Goal: Task Accomplishment & Management: Manage account settings

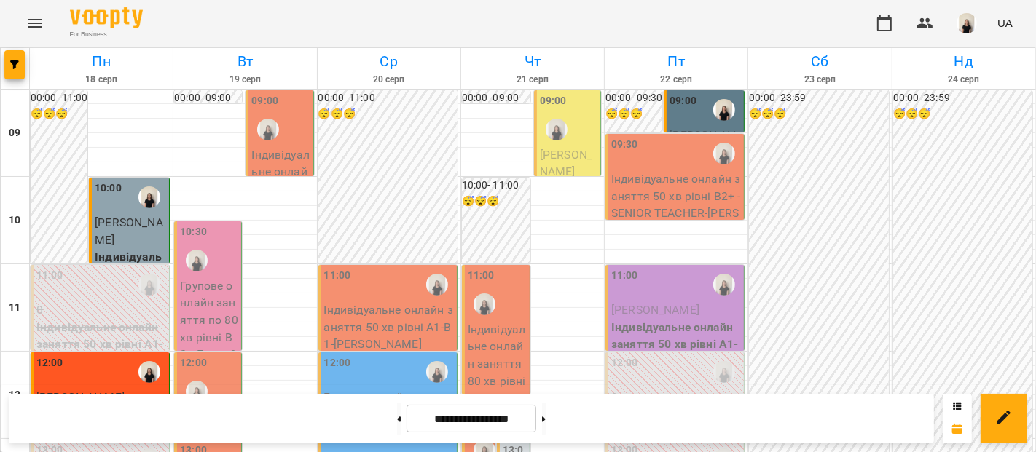
click at [293, 160] on p "Індивідуальне онлайн заняття 50 хв рівні А1-В1 - [PERSON_NAME]" at bounding box center [280, 206] width 58 height 120
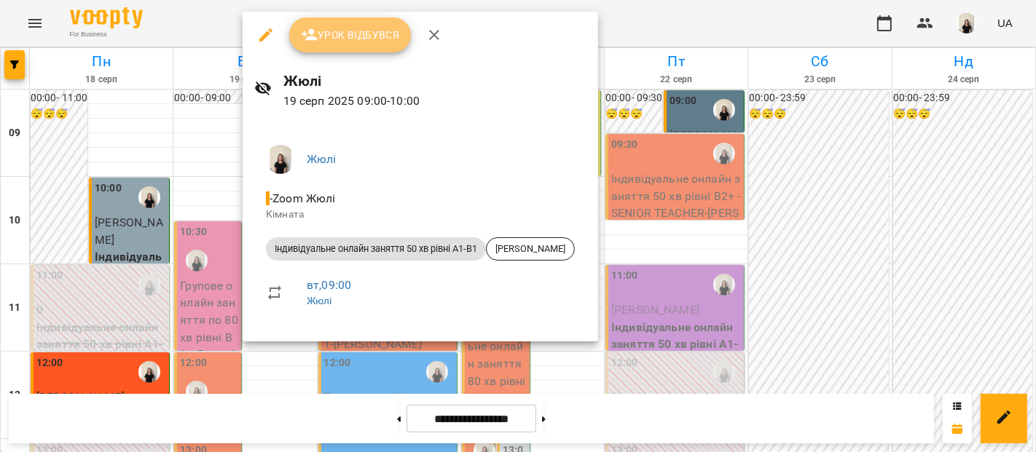
click at [373, 37] on span "Урок відбувся" at bounding box center [350, 34] width 99 height 17
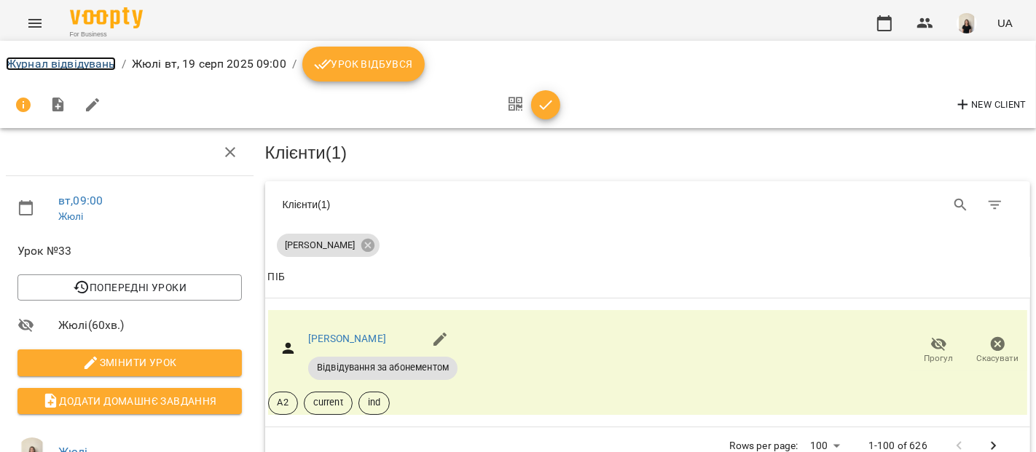
click at [98, 64] on link "Журнал відвідувань" at bounding box center [61, 64] width 110 height 14
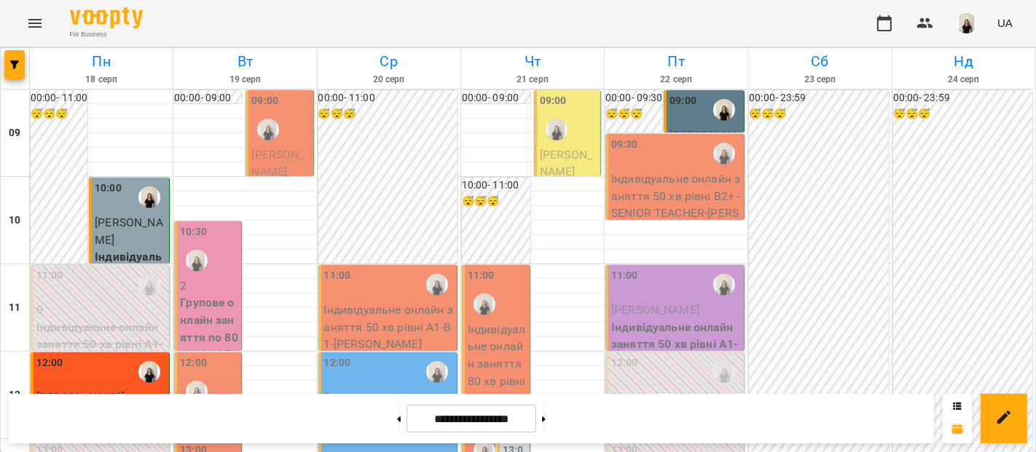
click at [295, 138] on div "09:00" at bounding box center [280, 119] width 58 height 53
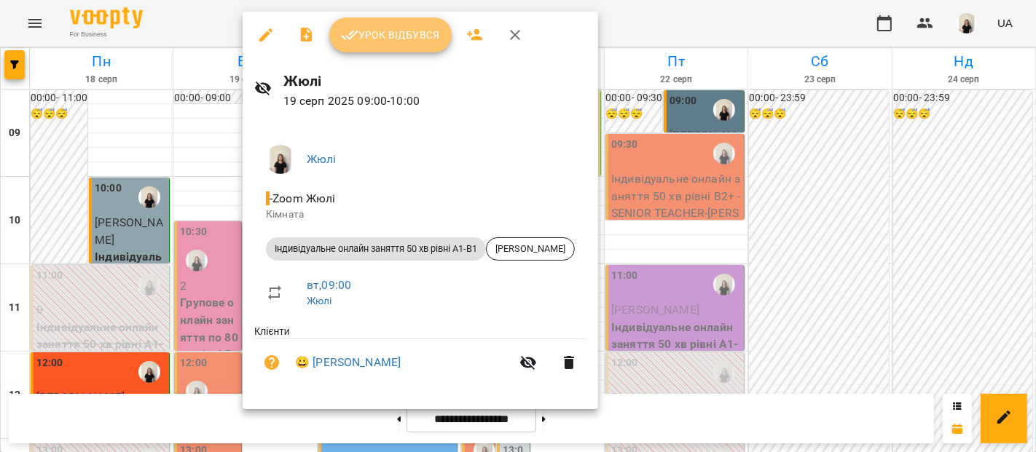
click at [387, 32] on span "Урок відбувся" at bounding box center [390, 34] width 99 height 17
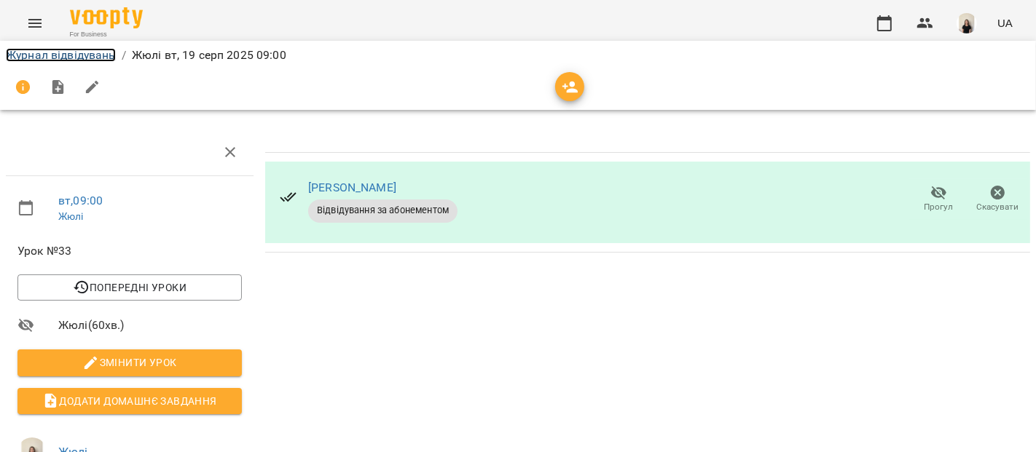
click at [100, 59] on link "Журнал відвідувань" at bounding box center [61, 55] width 110 height 14
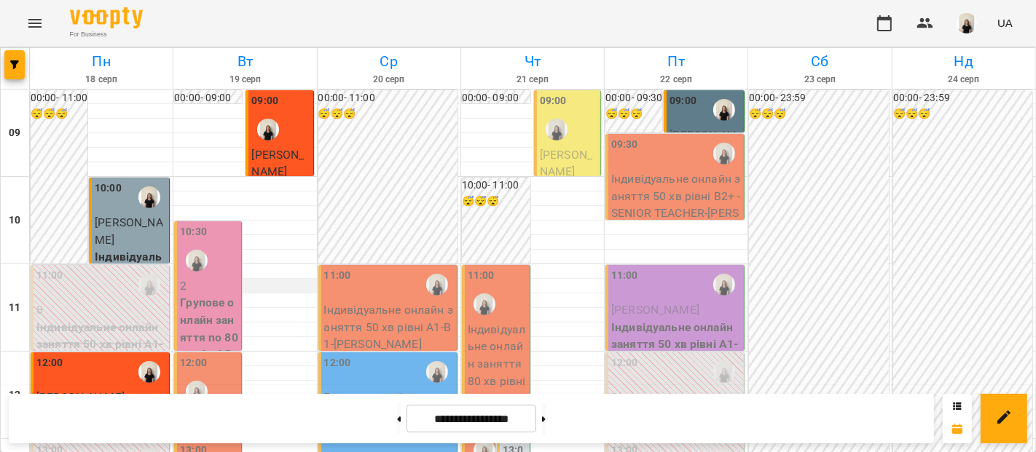
scroll to position [153, 0]
click at [216, 294] on p "Групове онлайн заняття по 80 хв рівні В2+ (Група 97 В2)" at bounding box center [209, 345] width 58 height 103
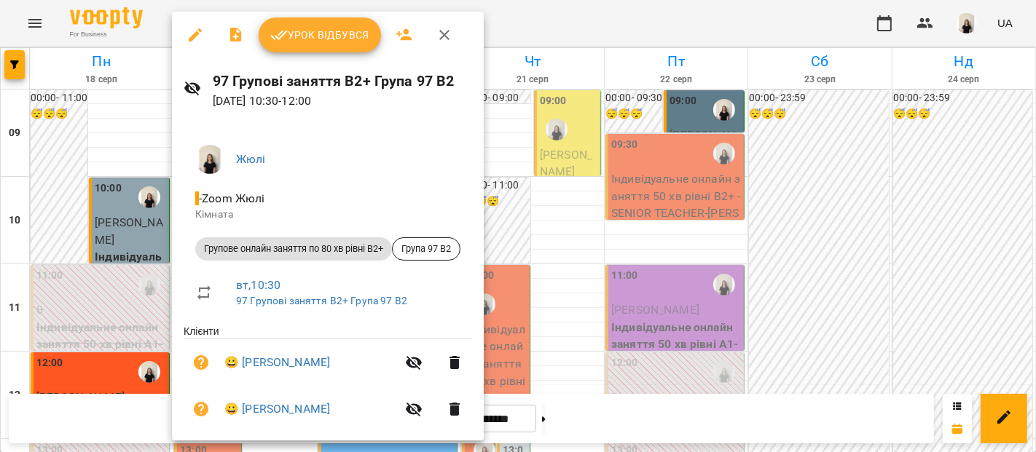
click at [335, 44] on button "Урок відбувся" at bounding box center [320, 34] width 122 height 35
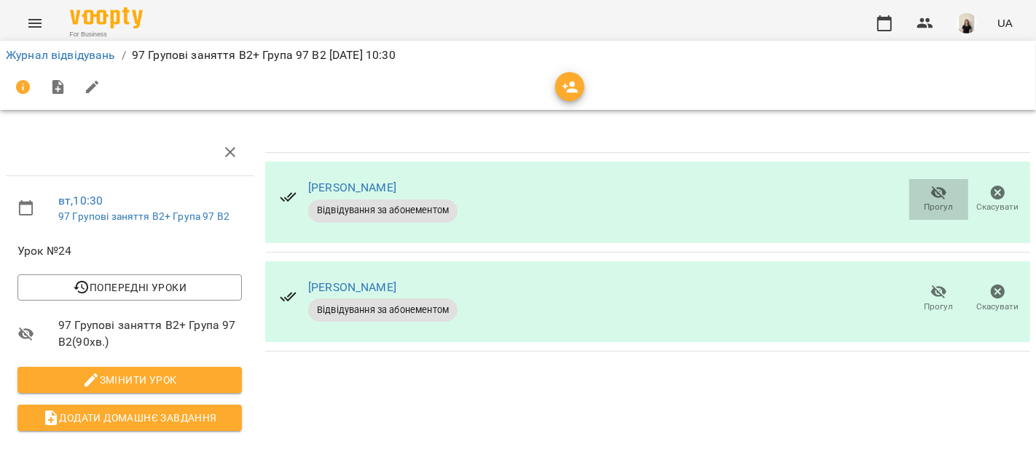
click at [931, 194] on icon "button" at bounding box center [939, 193] width 16 height 14
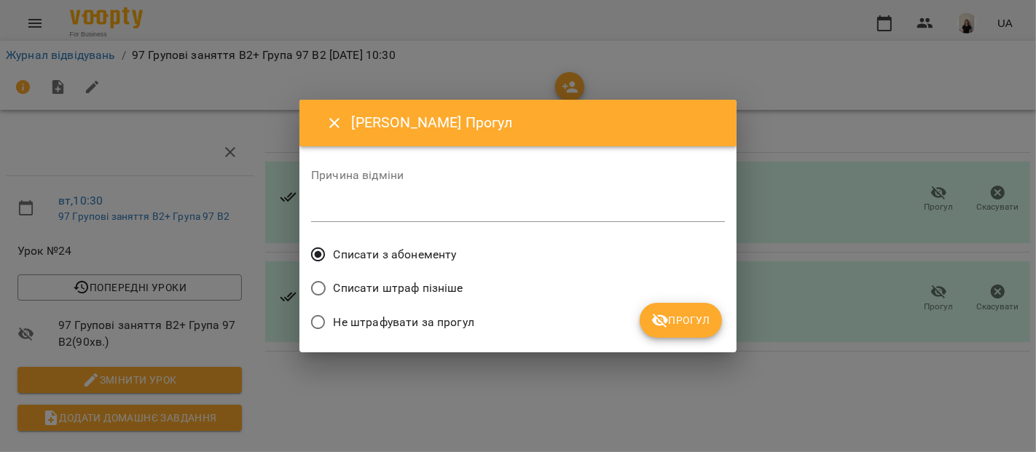
click at [701, 313] on span "Прогул" at bounding box center [680, 320] width 59 height 17
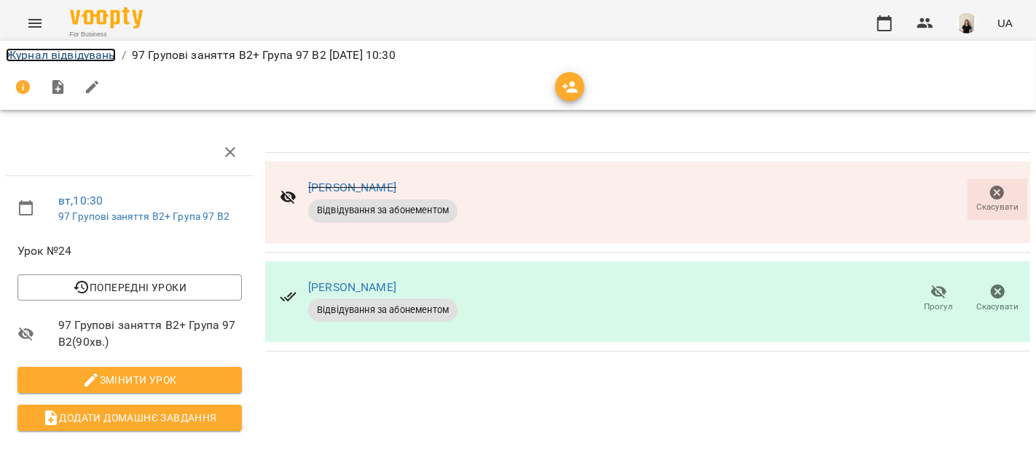
click at [79, 53] on link "Журнал відвідувань" at bounding box center [61, 55] width 110 height 14
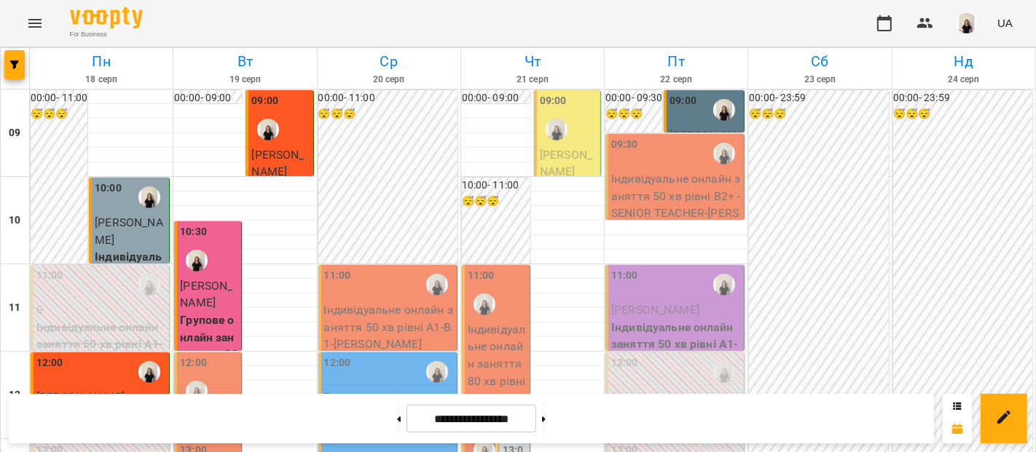
scroll to position [155, 0]
click at [223, 410] on span "[PERSON_NAME]" at bounding box center [206, 425] width 52 height 31
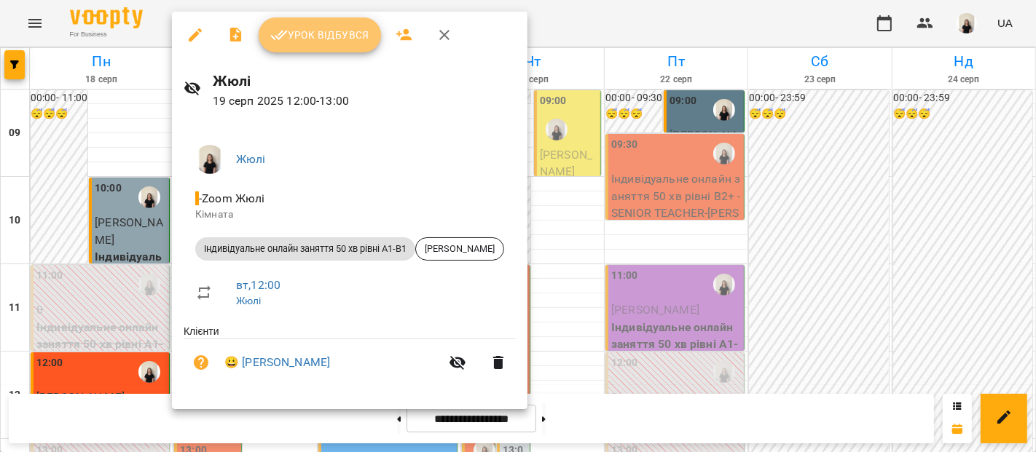
click at [346, 39] on span "Урок відбувся" at bounding box center [319, 34] width 99 height 17
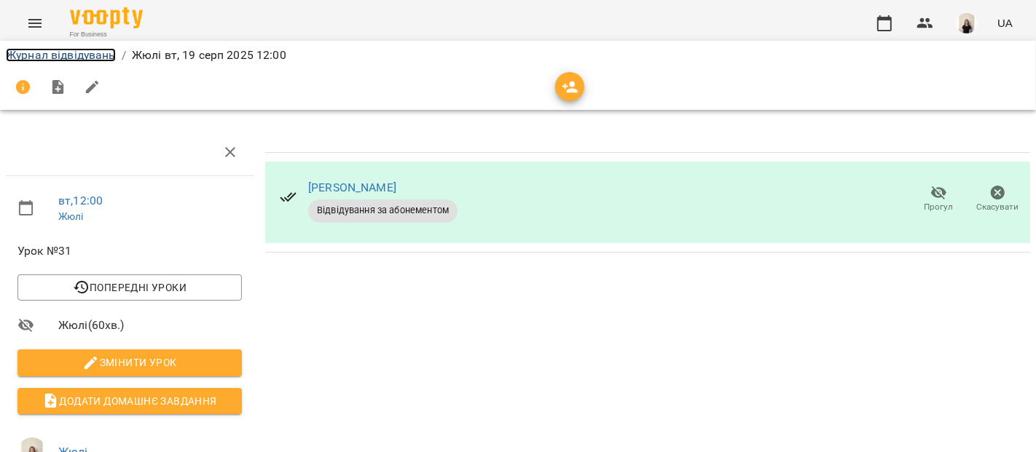
click at [102, 55] on link "Журнал відвідувань" at bounding box center [61, 55] width 110 height 14
